Goal: Task Accomplishment & Management: Manage account settings

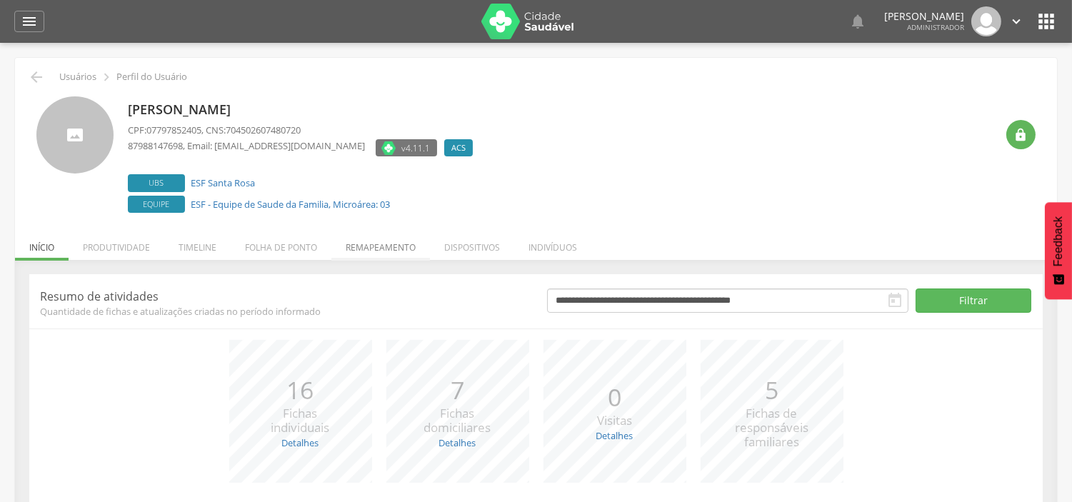
click at [387, 252] on li "Remapeamento" at bounding box center [381, 244] width 99 height 34
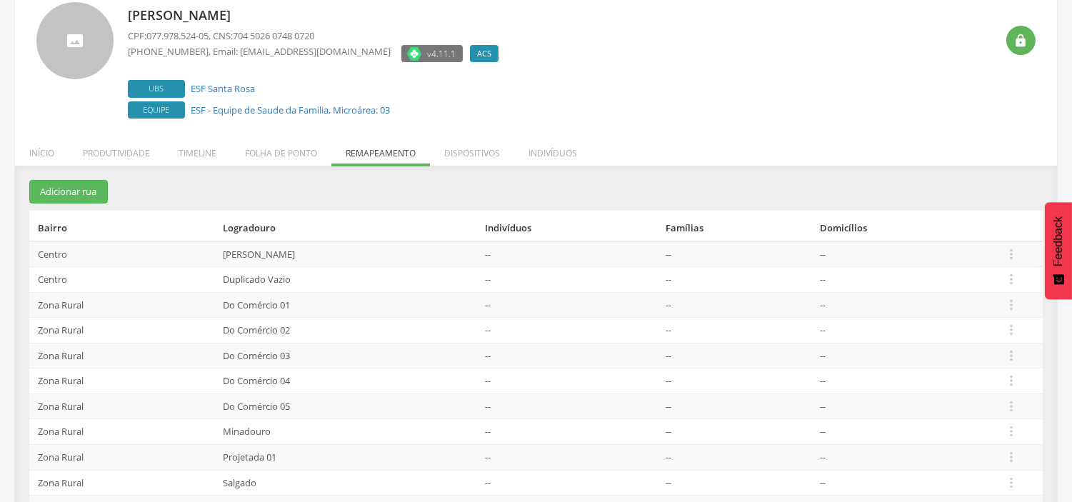
scroll to position [161, 0]
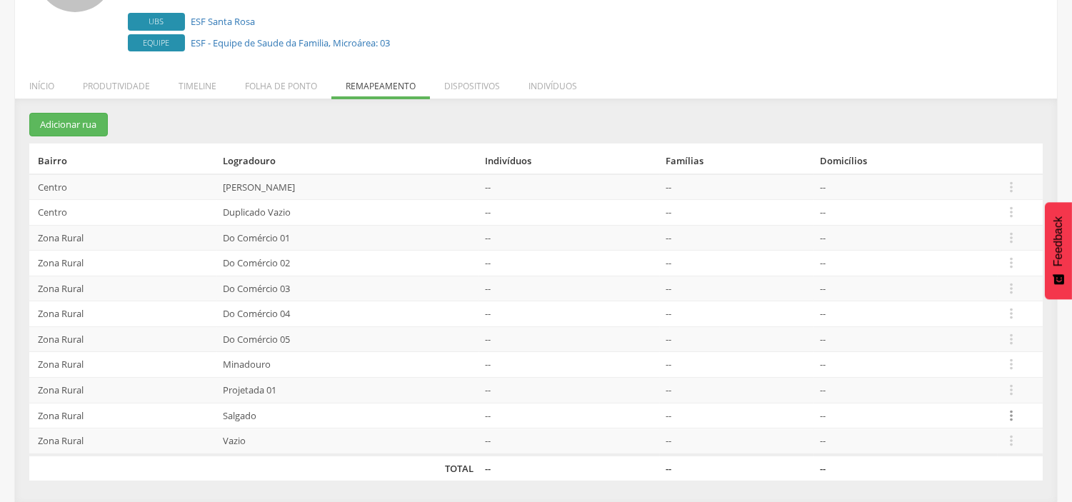
click at [1015, 417] on icon "" at bounding box center [1012, 416] width 16 height 16
click at [955, 357] on link "Desalocar famílias" at bounding box center [962, 359] width 113 height 18
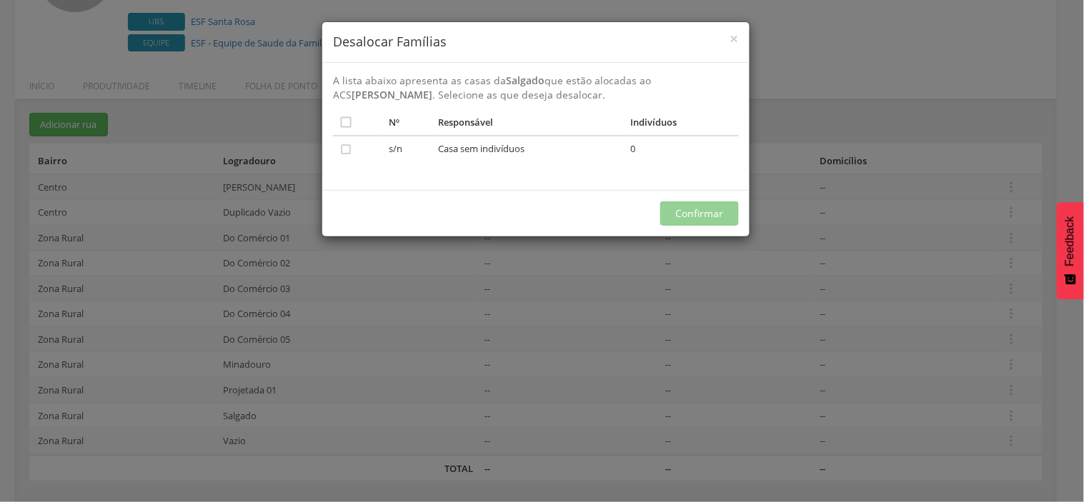
click at [730, 45] on h4 "Desalocar Famílias" at bounding box center [536, 42] width 406 height 19
click at [735, 39] on span "×" at bounding box center [734, 39] width 9 height 20
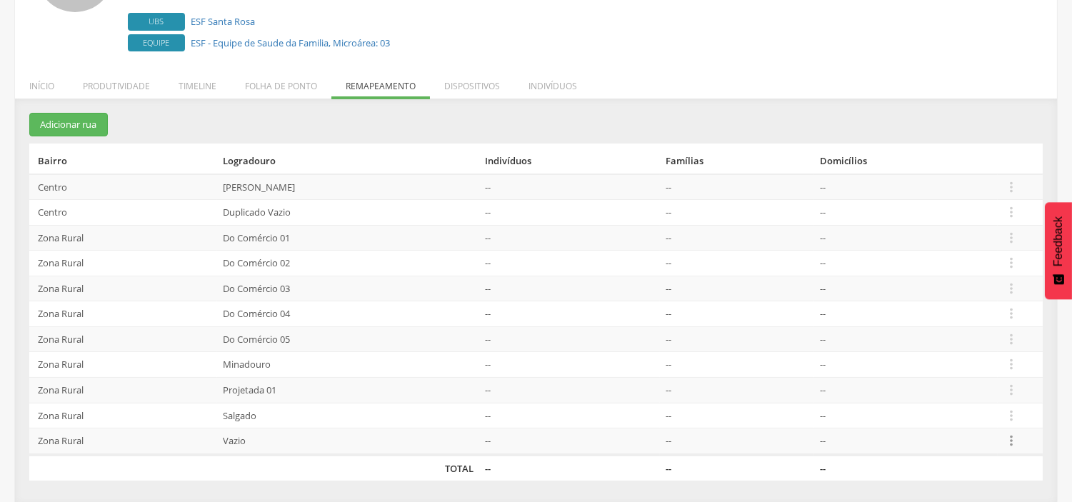
click at [1015, 442] on icon "" at bounding box center [1012, 441] width 16 height 16
click at [958, 390] on link "Desalocar famílias" at bounding box center [962, 385] width 113 height 18
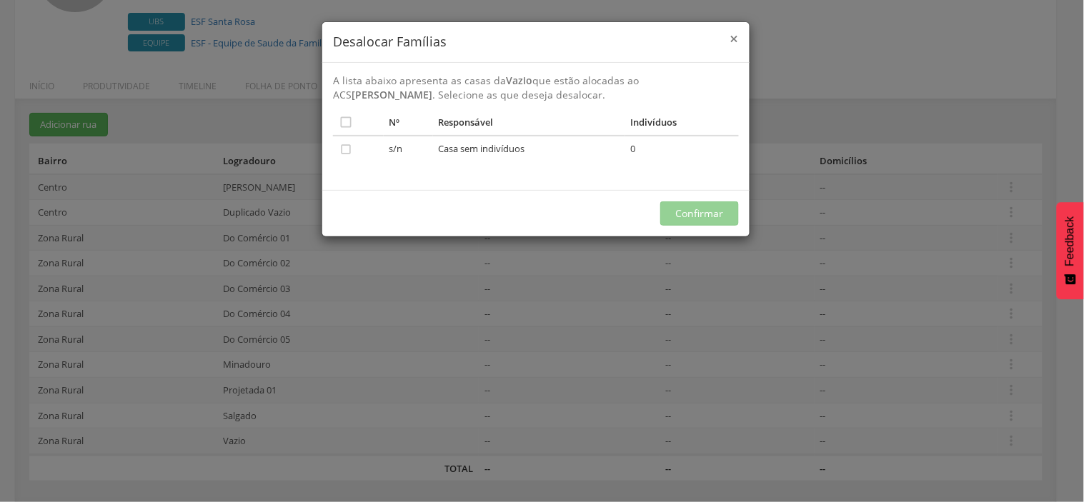
click at [732, 39] on span "×" at bounding box center [734, 39] width 9 height 20
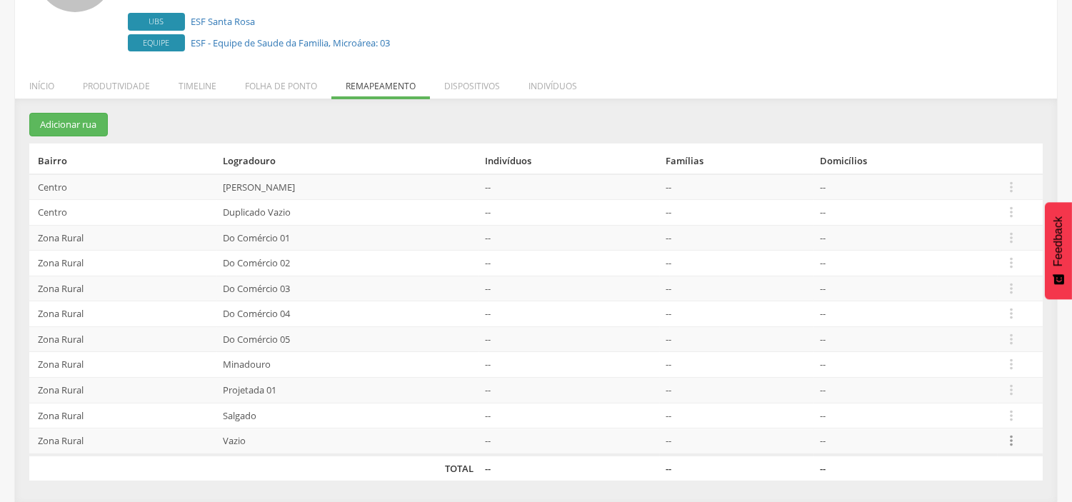
click at [1012, 434] on icon "" at bounding box center [1012, 441] width 16 height 16
click at [969, 387] on link "Desalocar famílias" at bounding box center [962, 385] width 113 height 18
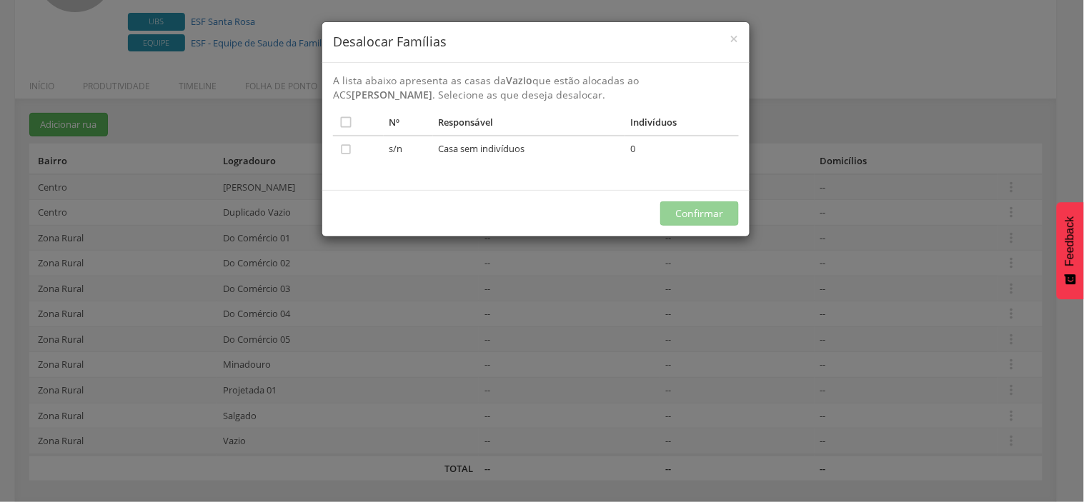
drag, startPoint x: 729, startPoint y: 39, endPoint x: 724, endPoint y: 72, distance: 33.2
click at [730, 39] on h4 "Desalocar Famílias" at bounding box center [536, 42] width 406 height 19
click at [732, 40] on span "×" at bounding box center [734, 39] width 9 height 20
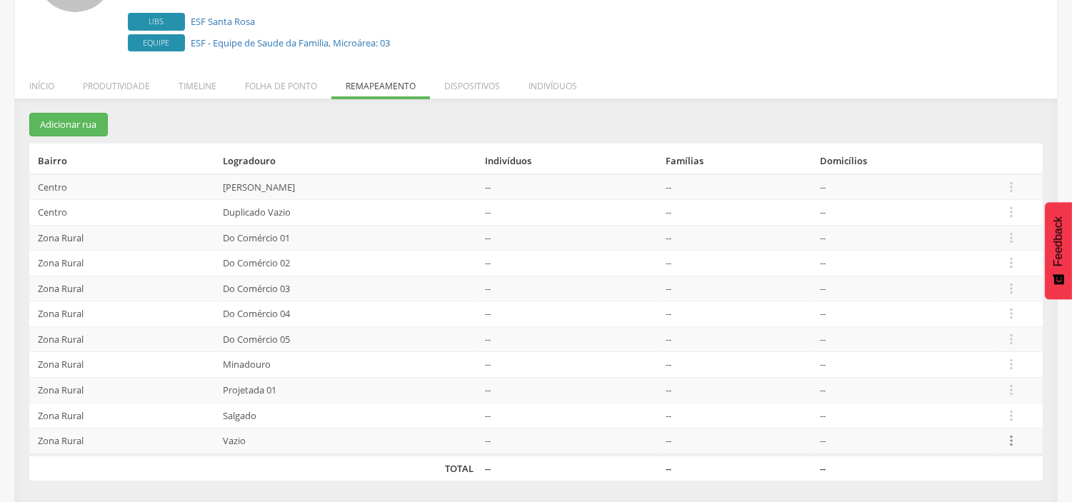
click at [1018, 443] on icon "" at bounding box center [1012, 441] width 16 height 16
click at [972, 391] on link "Desalocar famílias" at bounding box center [962, 385] width 113 height 18
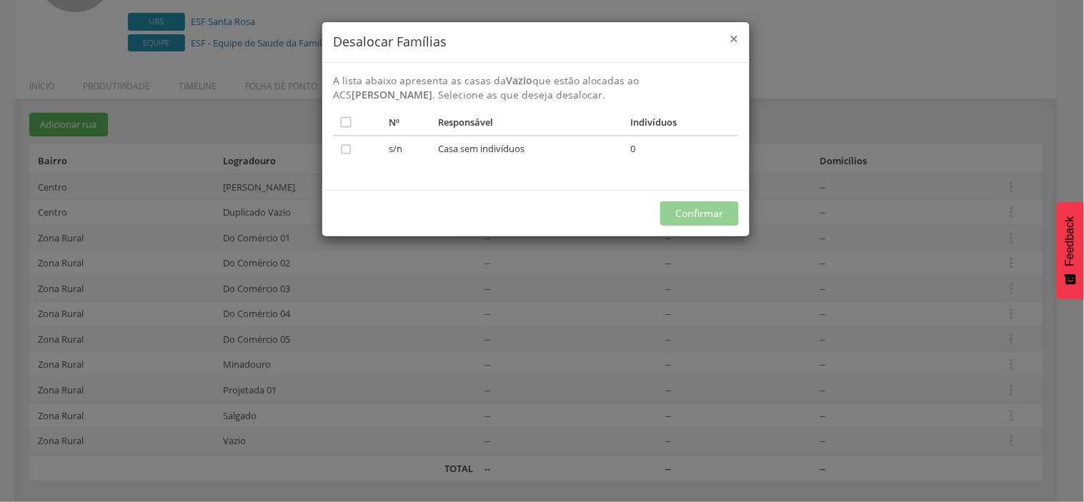
click at [737, 38] on span "×" at bounding box center [734, 39] width 9 height 20
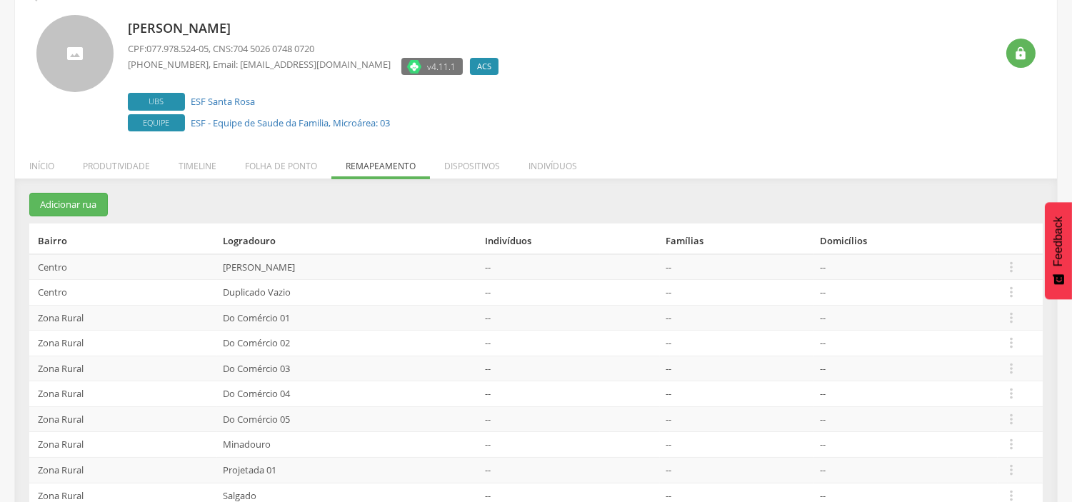
scroll to position [0, 0]
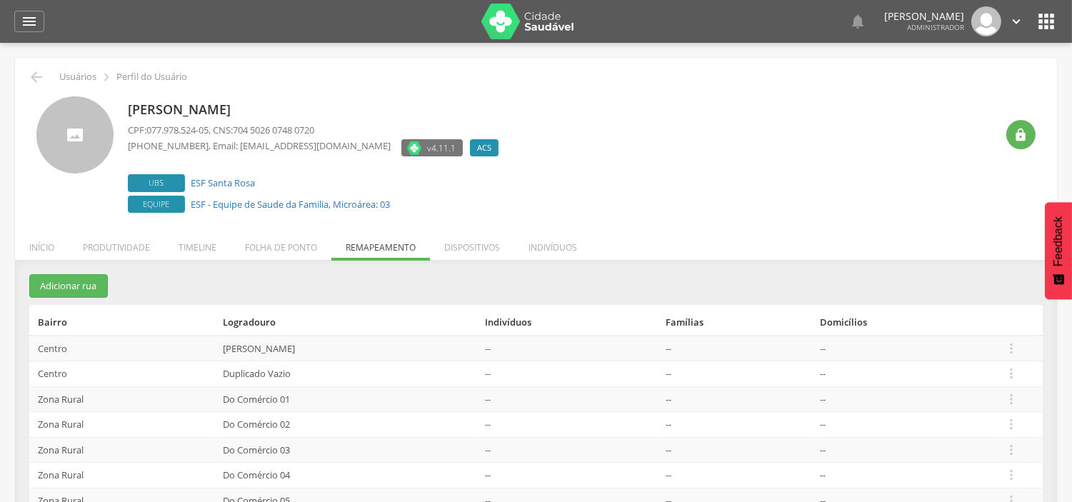
click at [1052, 15] on icon "" at bounding box center [1046, 21] width 23 height 23
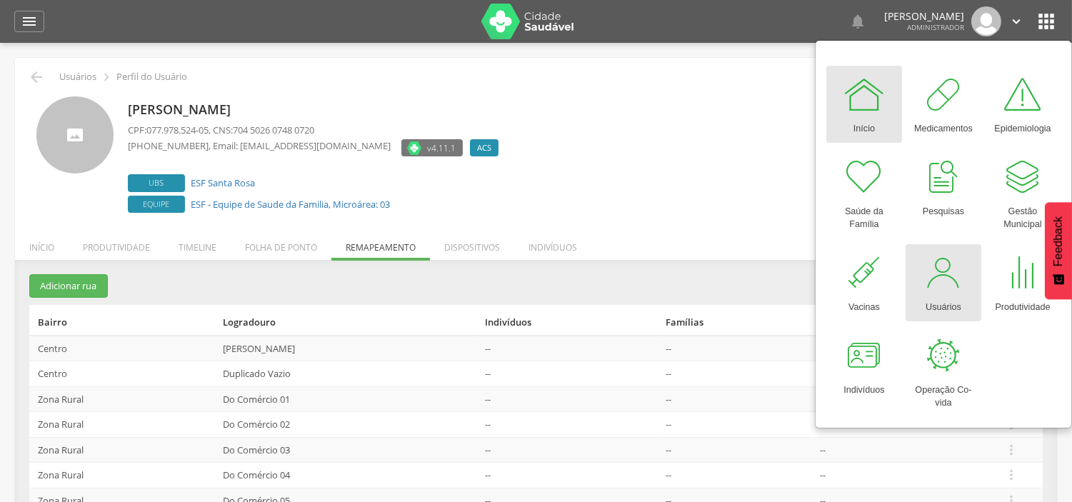
click at [930, 292] on div at bounding box center [943, 273] width 43 height 43
